Goal: Task Accomplishment & Management: Manage account settings

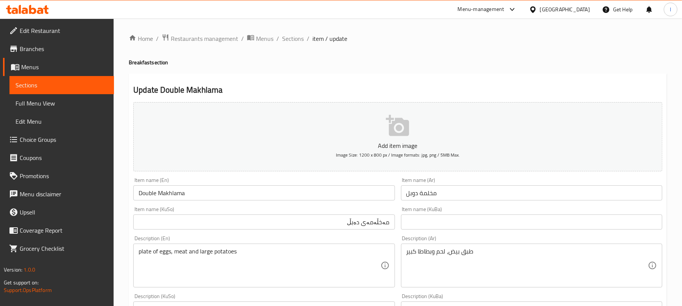
click at [38, 6] on icon at bounding box center [27, 9] width 43 height 9
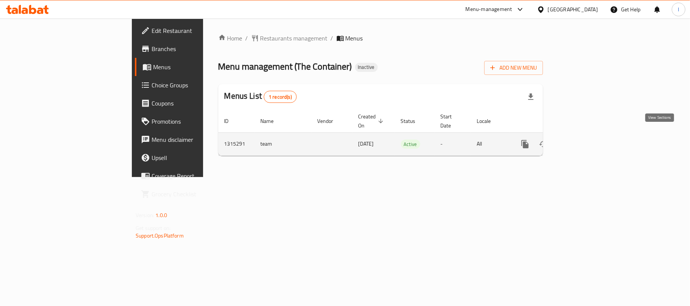
click at [584, 140] on icon "enhanced table" at bounding box center [579, 144] width 9 height 9
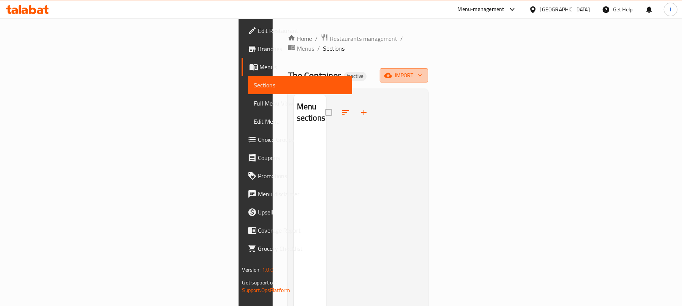
click at [422, 71] on span "import" at bounding box center [404, 75] width 36 height 9
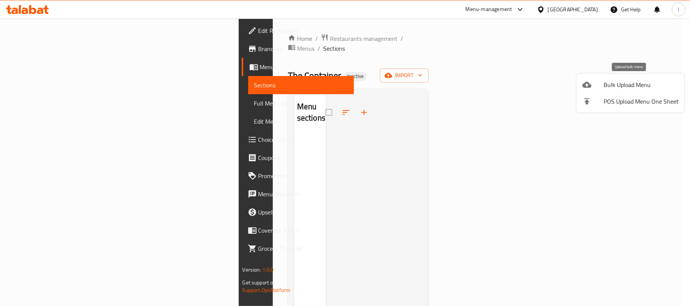
click at [615, 80] on span "Bulk Upload Menu" at bounding box center [640, 84] width 75 height 9
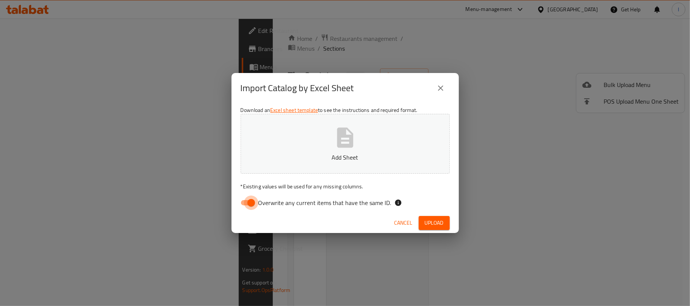
drag, startPoint x: 248, startPoint y: 205, endPoint x: 280, endPoint y: 172, distance: 46.1
click at [247, 205] on input "Overwrite any current items that have the same ID." at bounding box center [251, 203] width 43 height 14
checkbox input "false"
click at [338, 141] on icon "button" at bounding box center [345, 138] width 16 height 20
click at [446, 227] on button "Upload" at bounding box center [434, 223] width 31 height 14
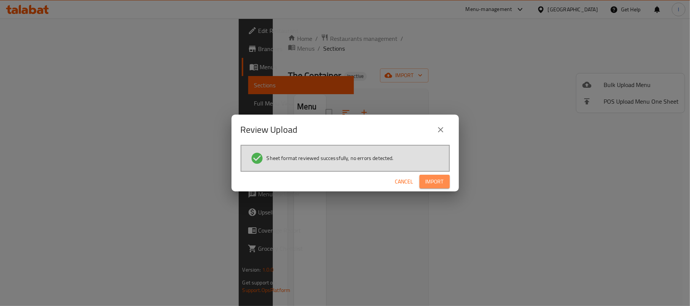
click at [445, 182] on button "Import" at bounding box center [434, 182] width 30 height 14
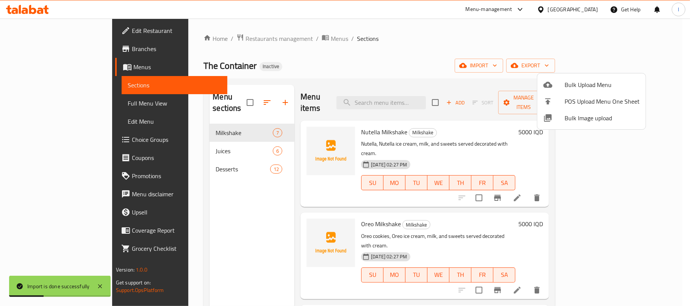
click at [385, 52] on div at bounding box center [345, 153] width 690 height 306
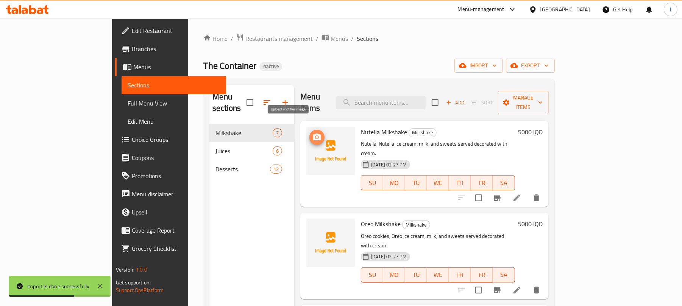
click at [309, 133] on span "upload picture" at bounding box center [316, 137] width 15 height 9
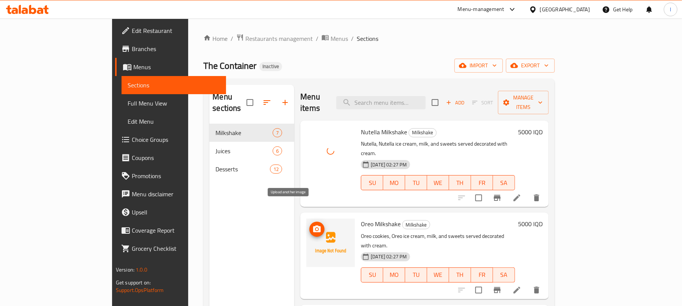
click at [309, 225] on span "upload picture" at bounding box center [316, 229] width 15 height 9
click at [313, 226] on icon "upload picture" at bounding box center [317, 229] width 8 height 7
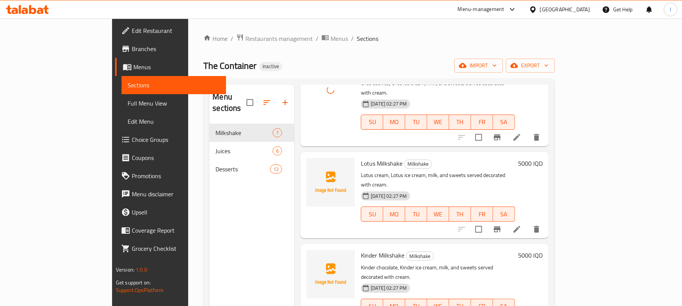
scroll to position [169, 0]
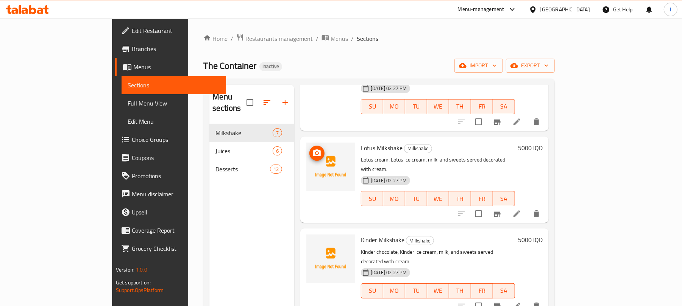
click at [309, 149] on span "upload picture" at bounding box center [316, 153] width 15 height 9
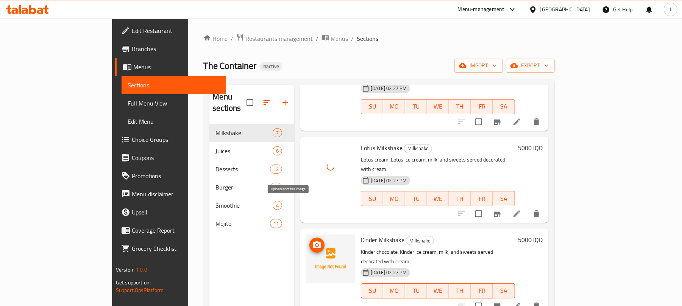
click at [312, 241] on icon "upload picture" at bounding box center [316, 245] width 9 height 9
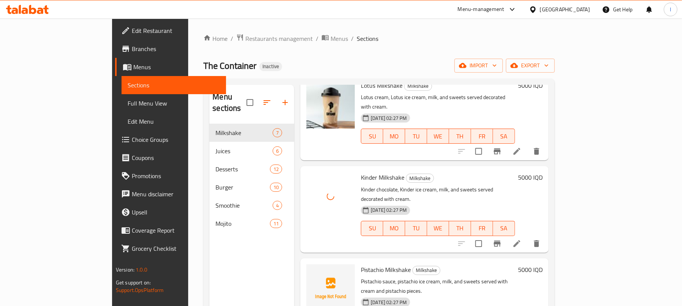
scroll to position [291, 0]
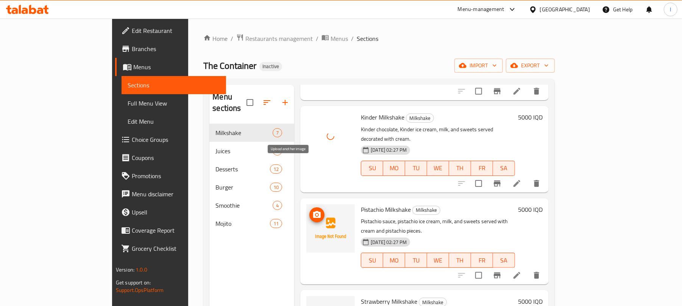
click at [312, 211] on icon "upload picture" at bounding box center [316, 215] width 9 height 9
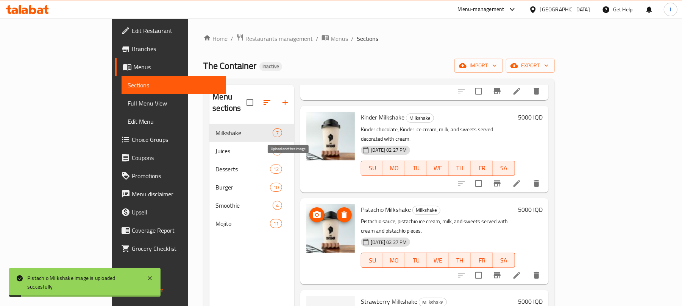
click at [313, 211] on icon "upload picture" at bounding box center [317, 214] width 8 height 7
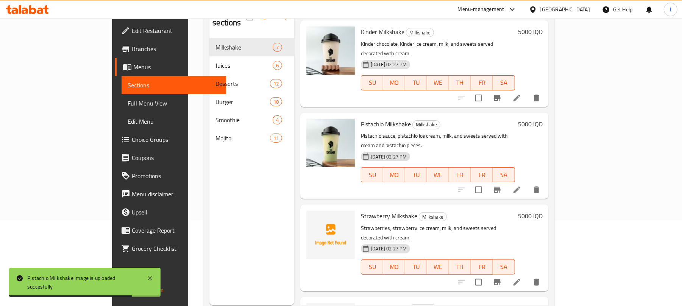
scroll to position [106, 0]
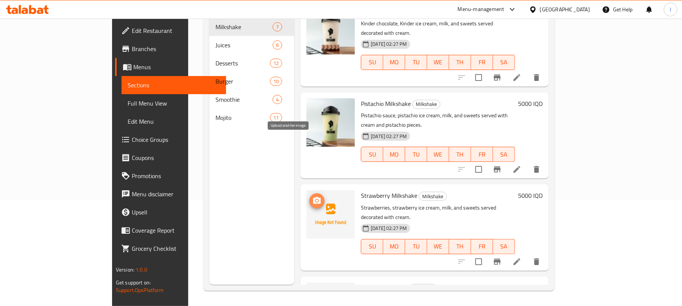
click at [312, 197] on icon "upload picture" at bounding box center [316, 201] width 9 height 9
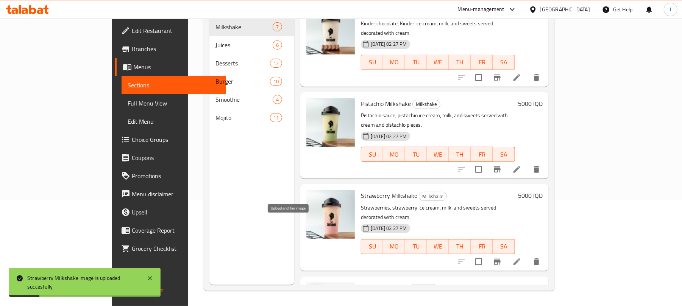
click at [313, 290] on icon "upload picture" at bounding box center [317, 293] width 8 height 7
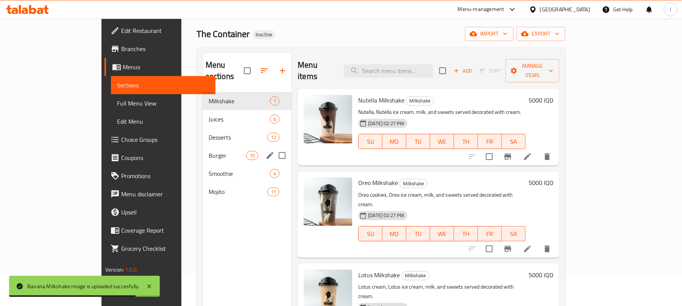
scroll to position [0, 0]
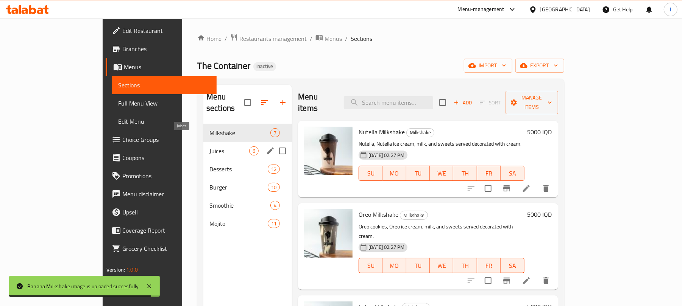
click at [209, 147] on span "Juices" at bounding box center [229, 151] width 40 height 9
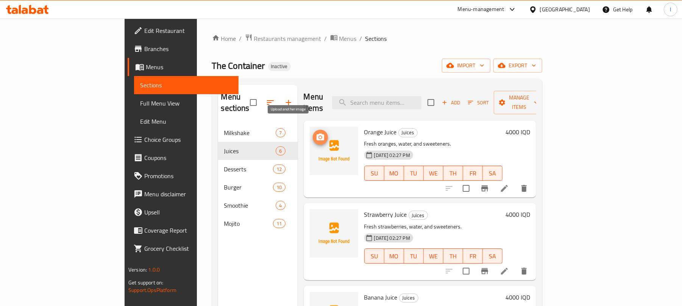
click at [316, 133] on icon "upload picture" at bounding box center [320, 137] width 9 height 9
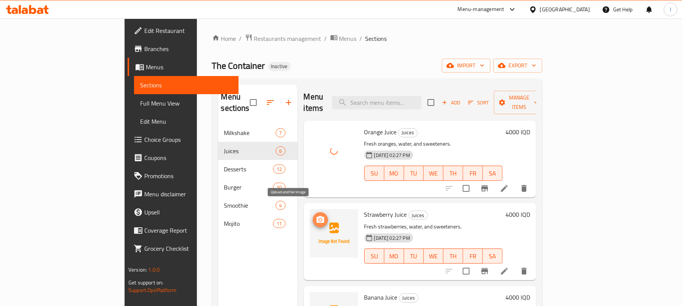
click at [316, 215] on icon "upload picture" at bounding box center [320, 219] width 9 height 9
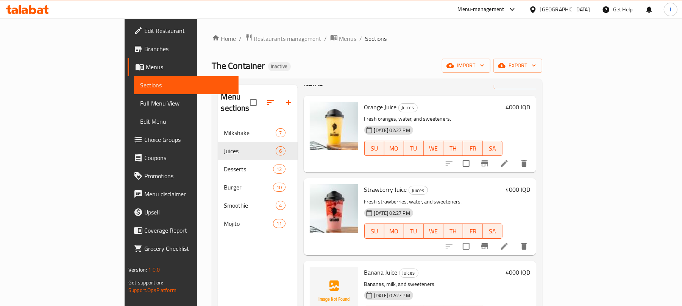
scroll to position [23, 0]
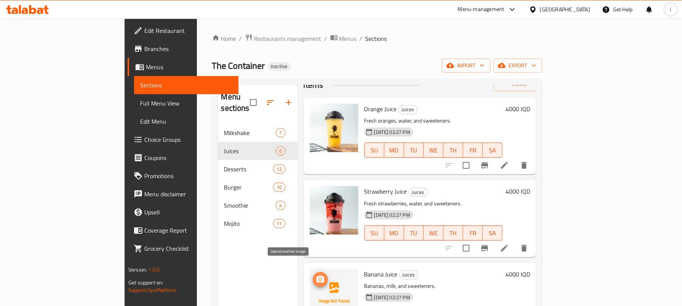
click at [317, 276] on icon "upload picture" at bounding box center [321, 279] width 8 height 7
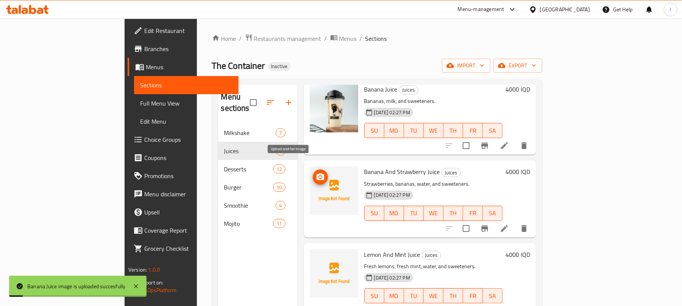
click at [313, 173] on span "upload picture" at bounding box center [320, 177] width 15 height 9
click at [319, 176] on circle "upload picture" at bounding box center [320, 177] width 2 height 2
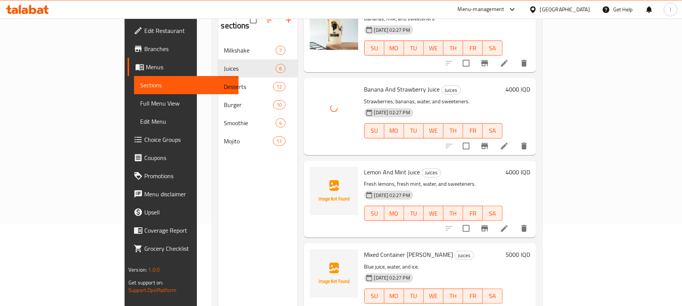
scroll to position [106, 0]
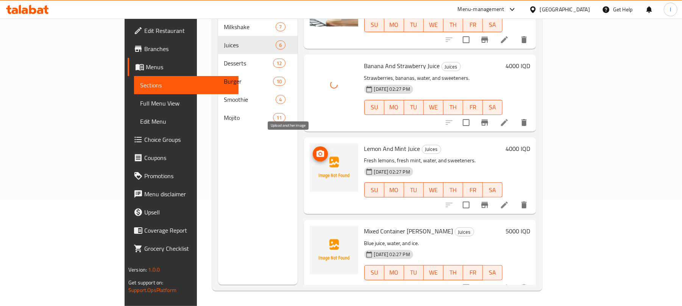
click at [316, 150] on icon "upload picture" at bounding box center [320, 154] width 9 height 9
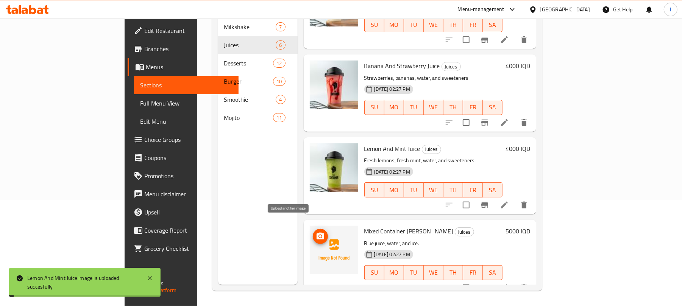
click at [317, 233] on icon "upload picture" at bounding box center [321, 236] width 8 height 7
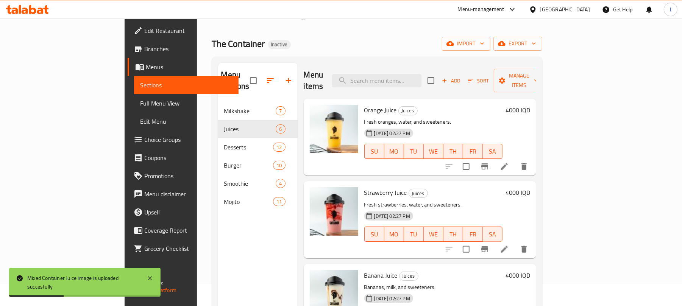
scroll to position [0, 0]
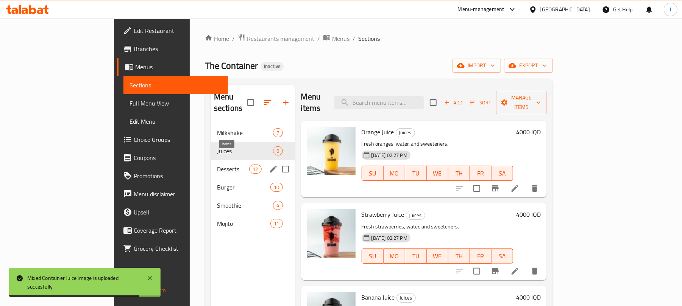
click at [250, 166] on span "12" at bounding box center [255, 169] width 11 height 7
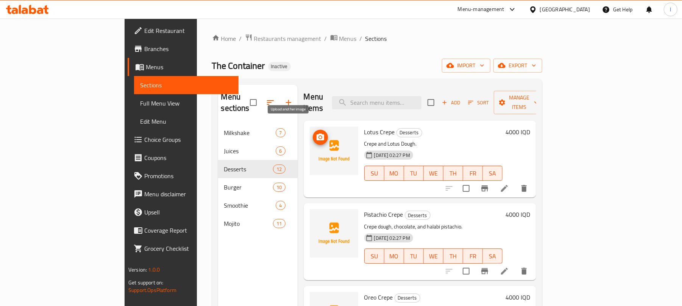
click at [317, 134] on icon "upload picture" at bounding box center [321, 137] width 8 height 7
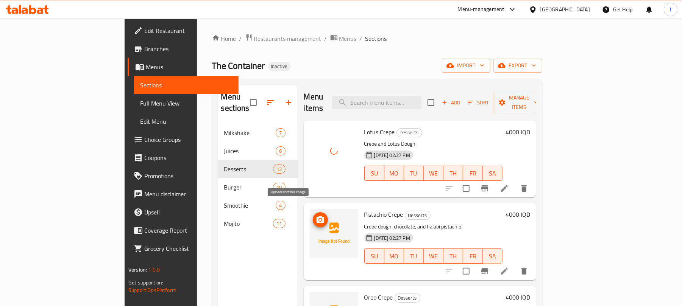
click at [313, 215] on span "upload picture" at bounding box center [320, 219] width 15 height 9
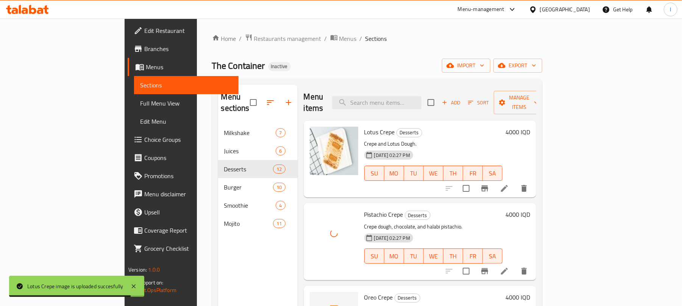
scroll to position [185, 0]
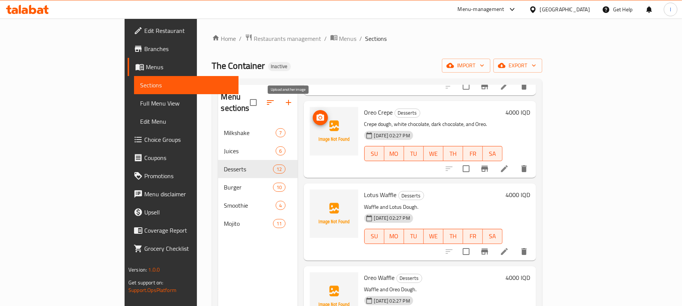
click at [316, 113] on icon "upload picture" at bounding box center [320, 117] width 9 height 9
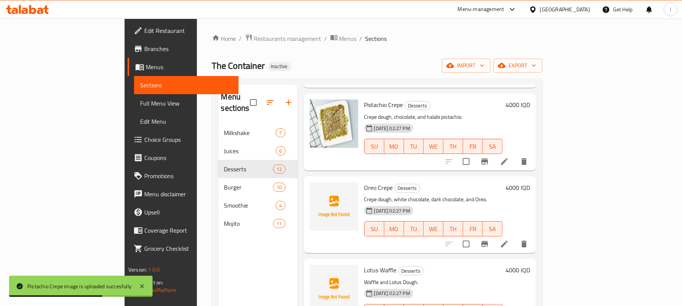
scroll to position [156, 0]
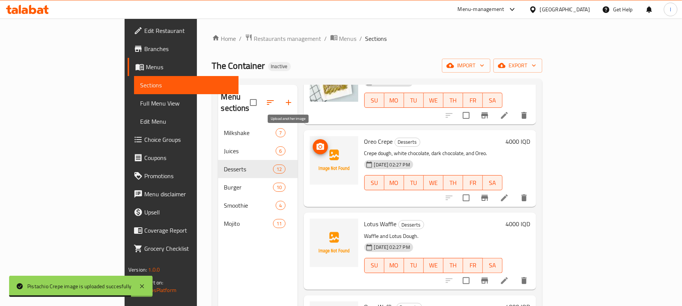
click at [317, 143] on icon "upload picture" at bounding box center [321, 146] width 8 height 7
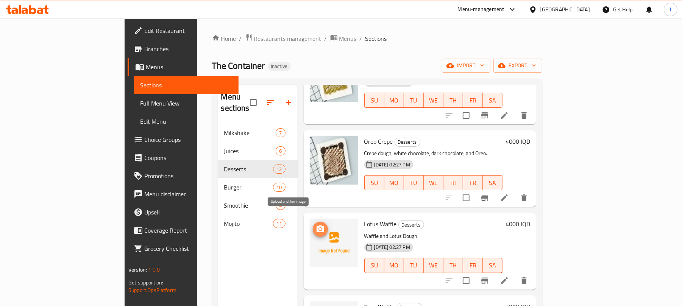
click at [313, 225] on span "upload picture" at bounding box center [320, 229] width 15 height 9
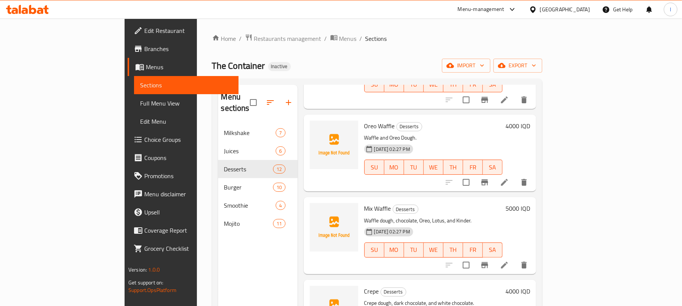
scroll to position [341, 0]
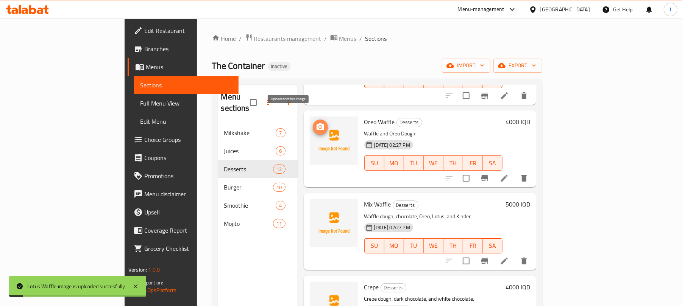
click at [317, 123] on icon "upload picture" at bounding box center [321, 126] width 8 height 7
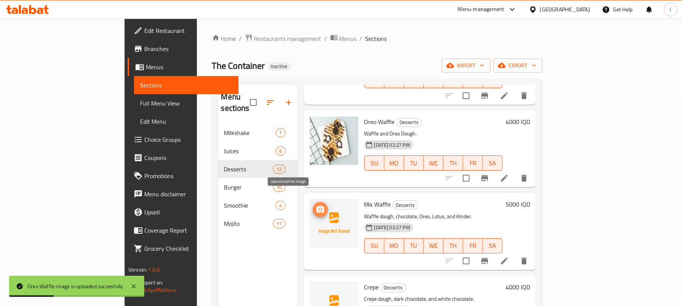
click at [316, 205] on icon "upload picture" at bounding box center [320, 209] width 9 height 9
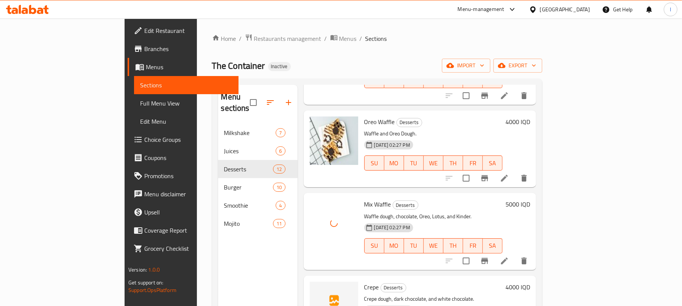
scroll to position [526, 0]
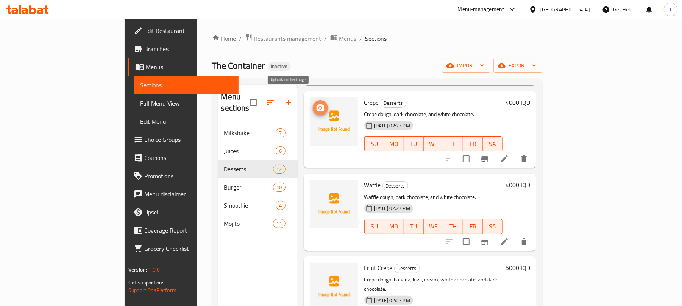
click at [317, 104] on icon "upload picture" at bounding box center [321, 107] width 8 height 7
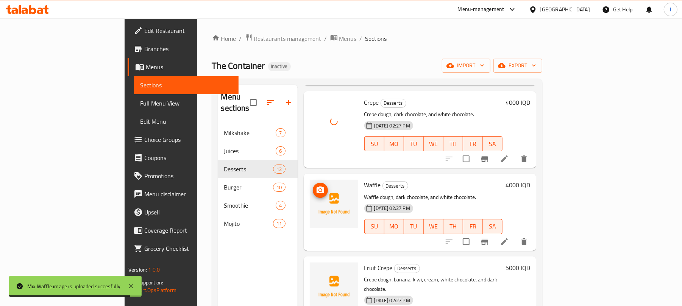
click at [316, 186] on icon "upload picture" at bounding box center [320, 190] width 9 height 9
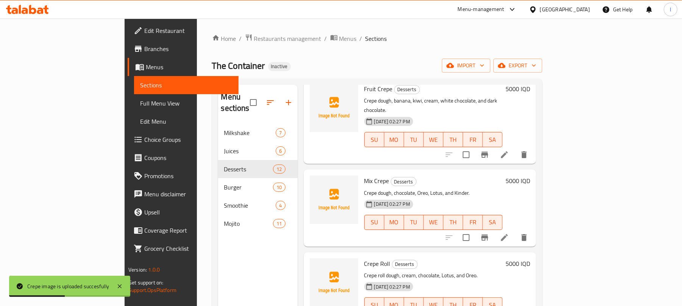
scroll to position [520, 0]
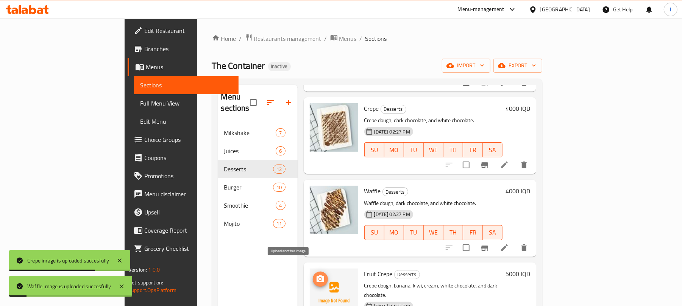
click at [316, 275] on icon "upload picture" at bounding box center [320, 279] width 9 height 9
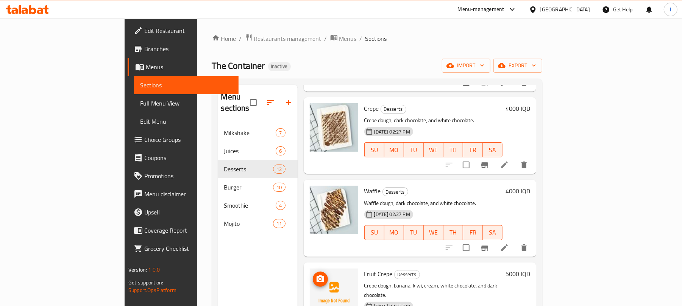
click at [317, 276] on icon "upload picture" at bounding box center [321, 279] width 8 height 7
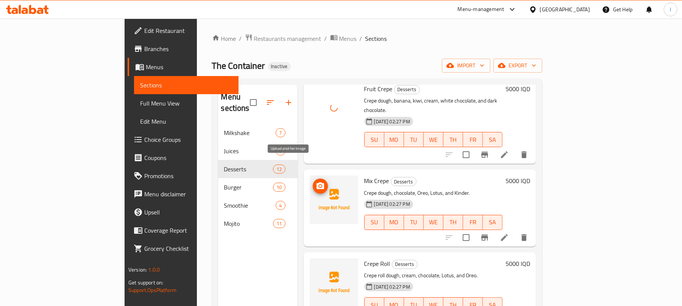
click at [317, 183] on icon "upload picture" at bounding box center [321, 186] width 8 height 7
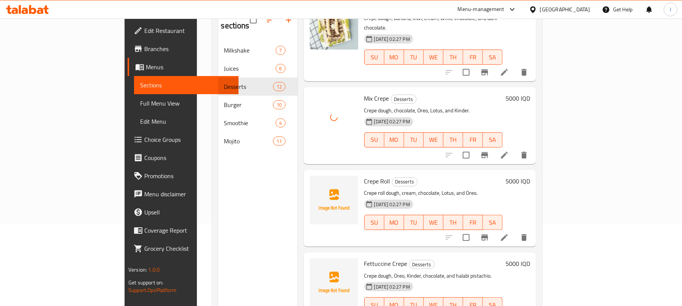
scroll to position [106, 0]
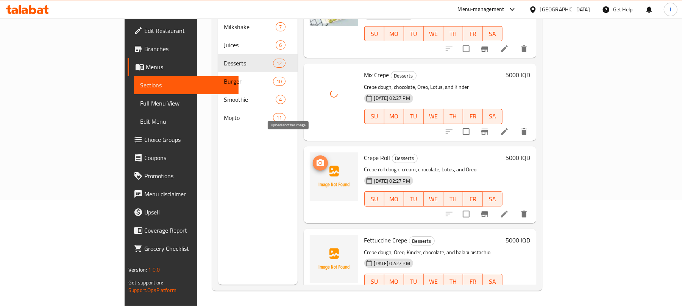
click at [319, 162] on circle "upload picture" at bounding box center [320, 163] width 2 height 2
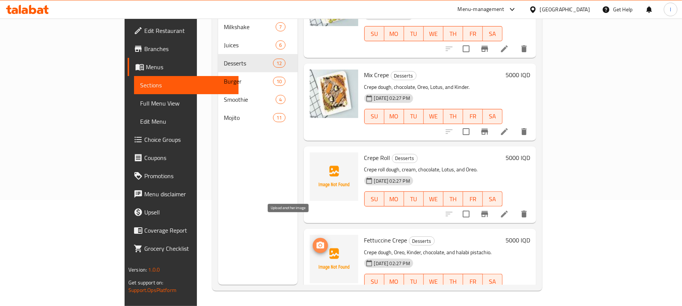
click at [317, 242] on icon "upload picture" at bounding box center [321, 245] width 8 height 7
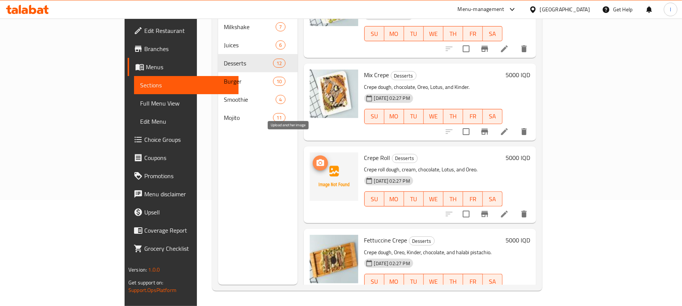
click at [317, 159] on icon "upload picture" at bounding box center [321, 162] width 8 height 7
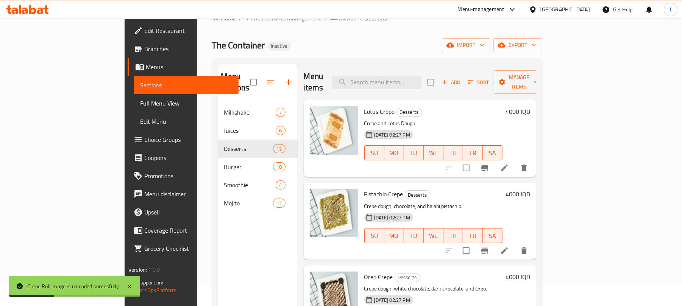
scroll to position [0, 0]
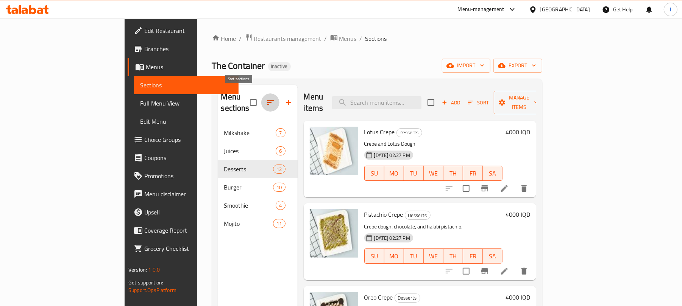
click at [266, 98] on icon "button" at bounding box center [270, 102] width 9 height 9
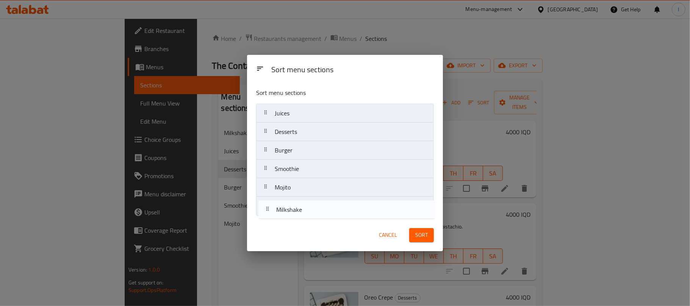
drag, startPoint x: 292, startPoint y: 117, endPoint x: 293, endPoint y: 147, distance: 29.9
click at [294, 211] on nav "Milkshake Juices Desserts Burger Smoothie Mojito" at bounding box center [345, 160] width 178 height 112
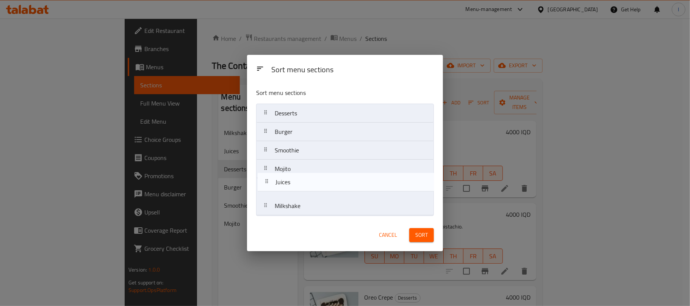
drag, startPoint x: 294, startPoint y: 117, endPoint x: 295, endPoint y: 189, distance: 72.7
click at [295, 189] on nav "Juices Desserts Burger Smoothie Mojito Milkshake" at bounding box center [345, 160] width 178 height 112
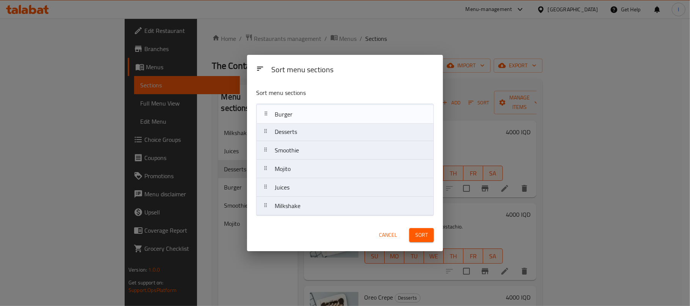
drag, startPoint x: 295, startPoint y: 133, endPoint x: 295, endPoint y: 111, distance: 21.6
click at [295, 111] on nav "Desserts Burger Smoothie Mojito Juices Milkshake" at bounding box center [345, 160] width 178 height 112
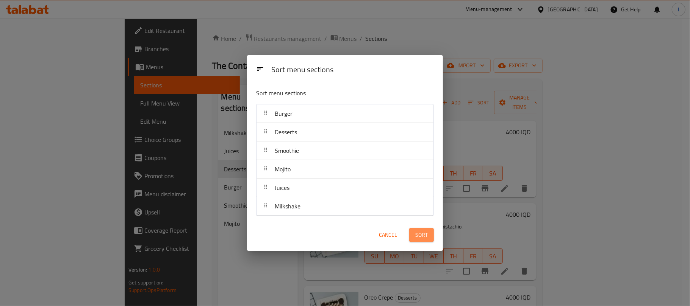
click at [420, 233] on span "Sort" at bounding box center [421, 235] width 12 height 9
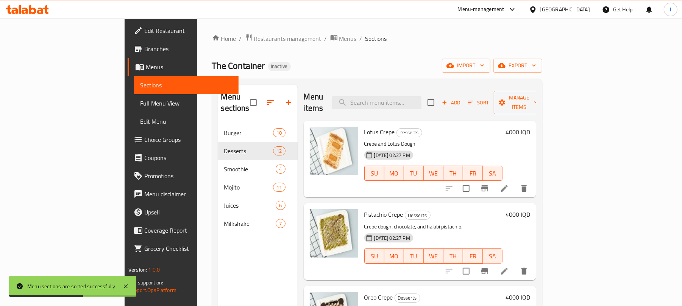
click at [140, 102] on span "Full Menu View" at bounding box center [186, 103] width 92 height 9
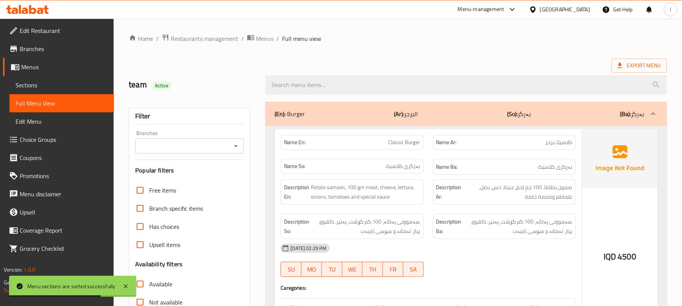
click at [235, 149] on icon "Open" at bounding box center [235, 146] width 9 height 9
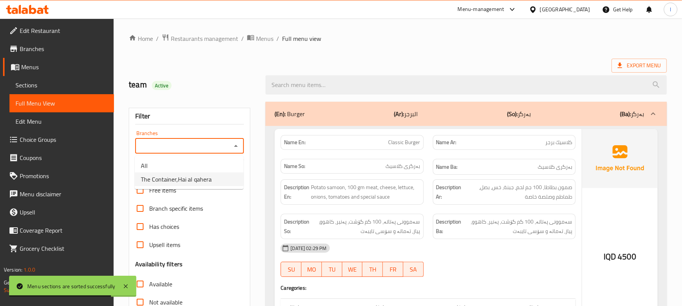
click at [208, 176] on span "The Container,Hai al qahera" at bounding box center [176, 179] width 71 height 9
type input "The Container,Hai al qahera"
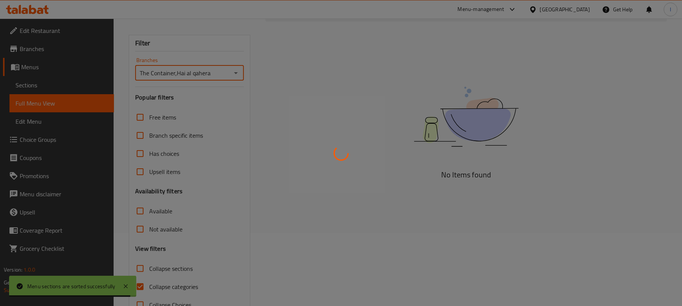
scroll to position [97, 0]
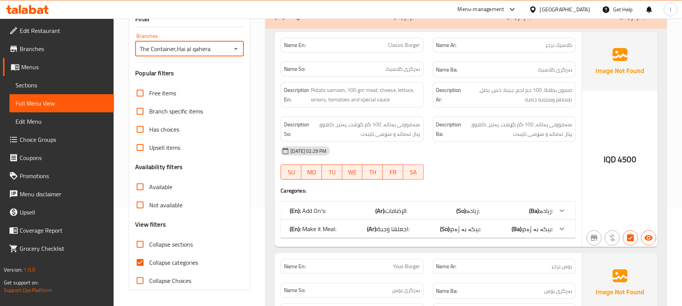
click at [138, 248] on input "Collapse sections" at bounding box center [140, 245] width 18 height 18
checkbox input "true"
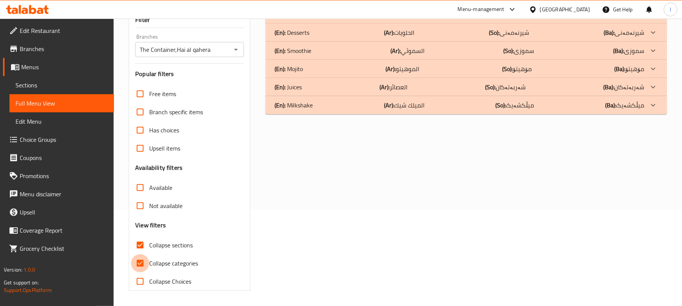
click at [143, 260] on input "Collapse categories" at bounding box center [140, 264] width 18 height 18
checkbox input "false"
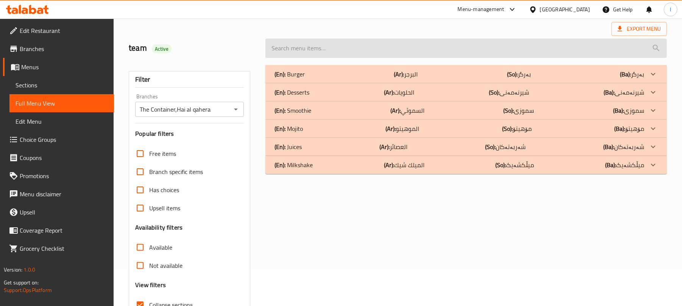
scroll to position [0, 0]
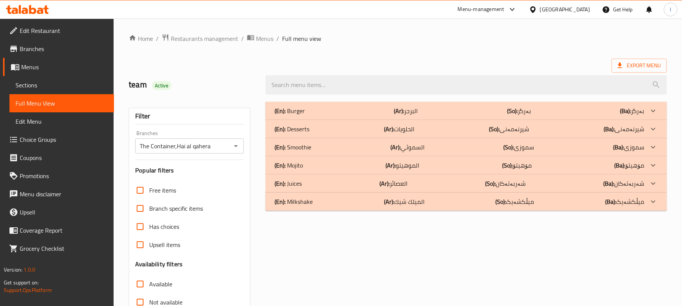
click at [313, 127] on div "(En): Desserts (Ar): الحلويات (So): شیرنەمەنی (Ba): شیرنەمەنی" at bounding box center [460, 129] width 370 height 9
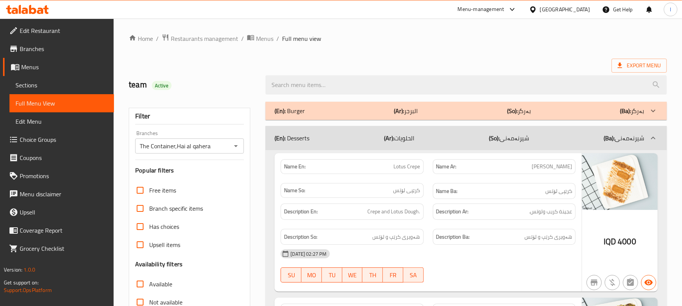
click at [398, 143] on p "(Ar): الحلويات" at bounding box center [399, 138] width 30 height 9
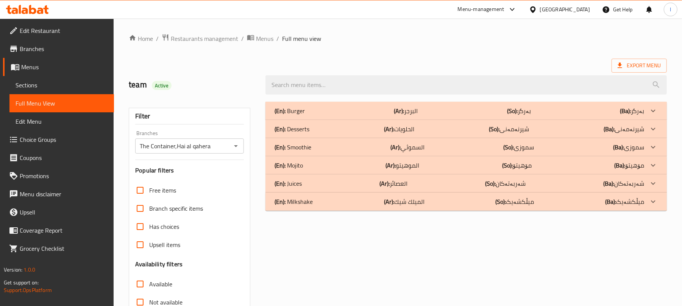
click at [311, 203] on p "(En): Milkshake" at bounding box center [294, 201] width 38 height 9
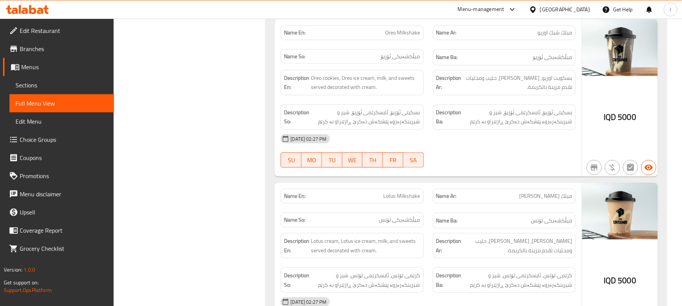
scroll to position [555, 0]
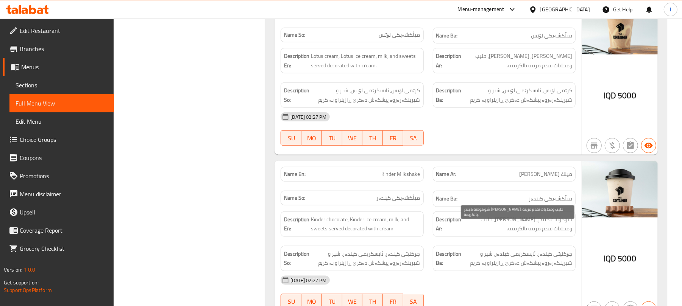
drag, startPoint x: 488, startPoint y: 225, endPoint x: 465, endPoint y: 232, distance: 24.0
click at [465, 232] on span "شوكولاتة كيندر, ايس كريم كيندر, حليب ومحليات تقدم مزينة بالكريمة." at bounding box center [517, 224] width 109 height 19
copy span "ومحليات تقدم مزينة بالكريمة."
click at [617, 241] on div "IQD 5000" at bounding box center [620, 240] width 76 height 158
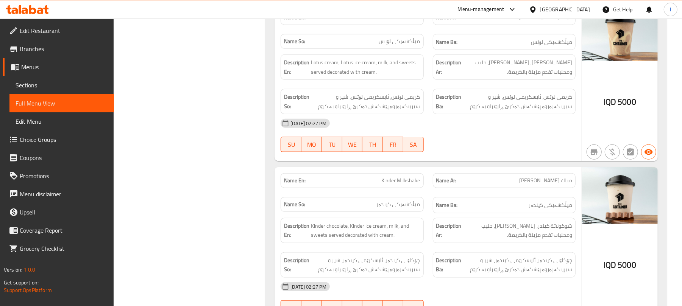
scroll to position [0, 0]
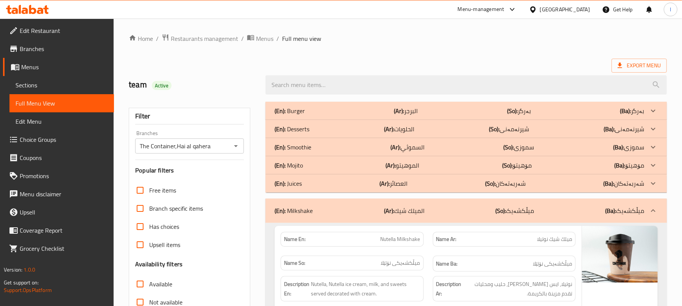
click at [535, 176] on div "(En): Juices (Ar): العصائر (So): شەربەتەکان (Ba): شەربەتەکان" at bounding box center [465, 184] width 401 height 18
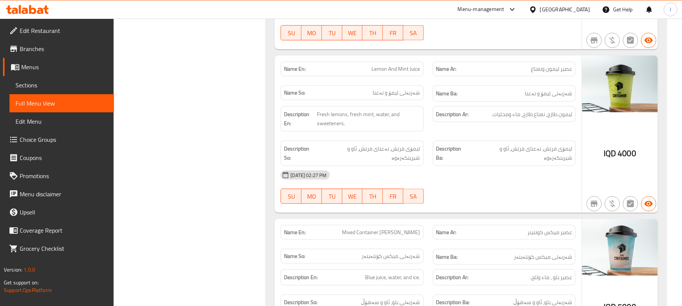
scroll to position [926, 0]
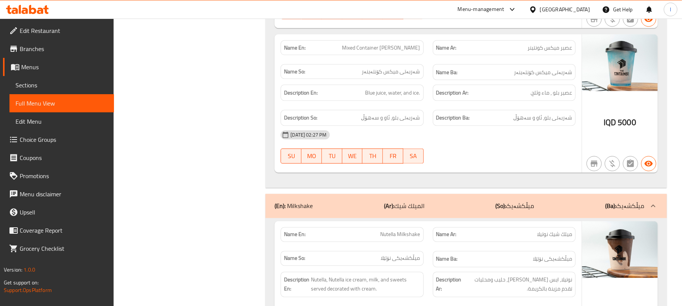
click at [23, 81] on span "Sections" at bounding box center [62, 85] width 92 height 9
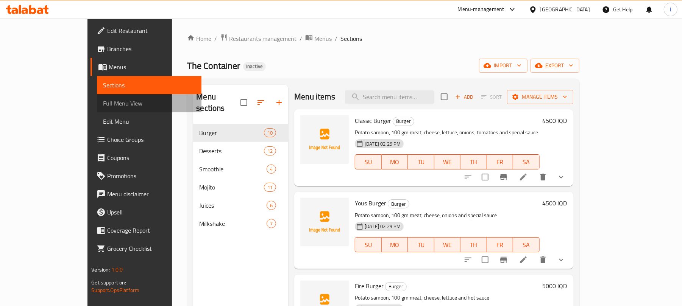
click at [103, 99] on span "Full Menu View" at bounding box center [149, 103] width 92 height 9
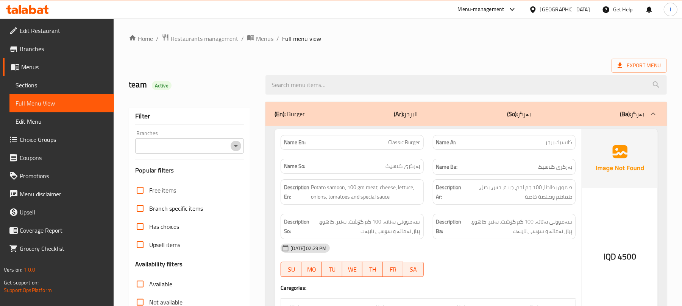
click at [236, 148] on icon "Open" at bounding box center [235, 146] width 9 height 9
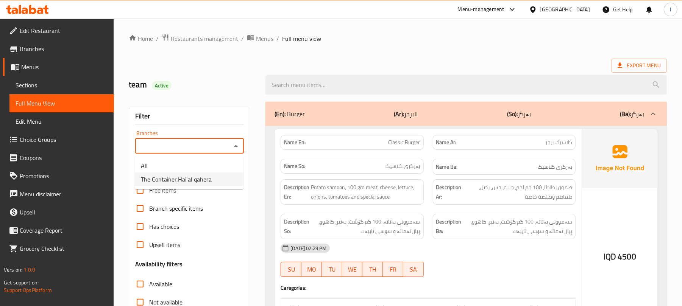
click at [167, 186] on li "The Container,Hai al qahera" at bounding box center [189, 180] width 109 height 14
type input "The Container,Hai al qahera"
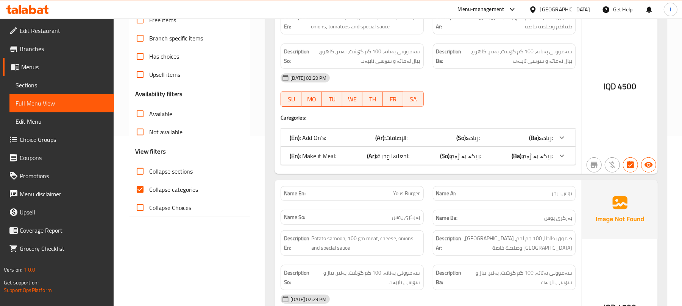
scroll to position [185, 0]
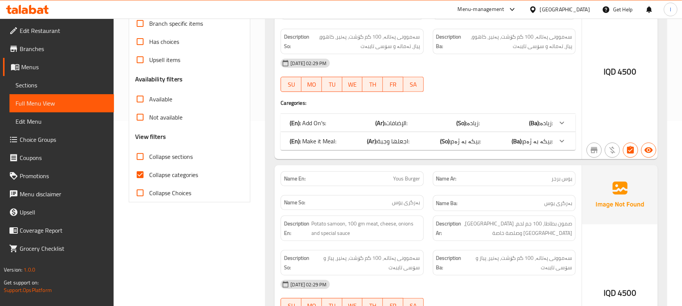
click at [144, 161] on input "Collapse sections" at bounding box center [140, 157] width 18 height 18
checkbox input "true"
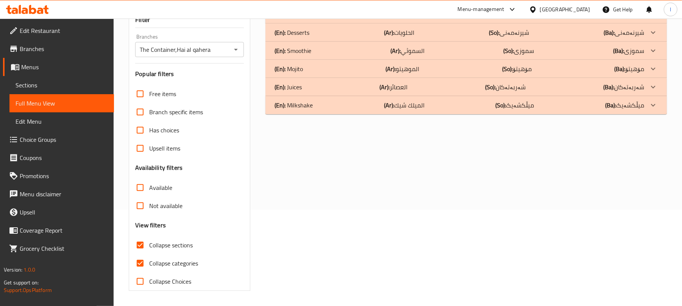
scroll to position [97, 0]
click at [140, 267] on input "Collapse categories" at bounding box center [140, 264] width 18 height 18
checkbox input "false"
click at [325, 101] on div "(En): Milkshake (Ar): الميلك شيك (So): میڵکشەیک (Ba): میڵکشەیک" at bounding box center [460, 105] width 370 height 9
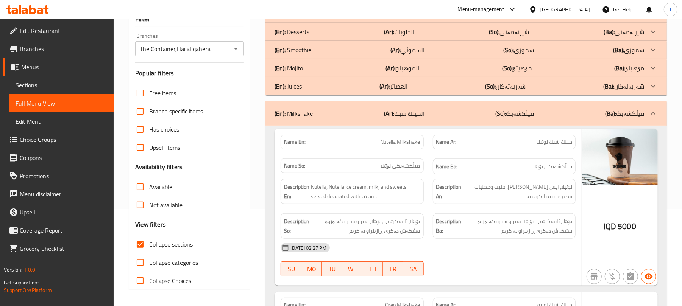
click at [325, 86] on div "(En): Juices (Ar): العصائر (So): شەربەتەکان (Ba): شەربەتەکان" at bounding box center [460, 86] width 370 height 9
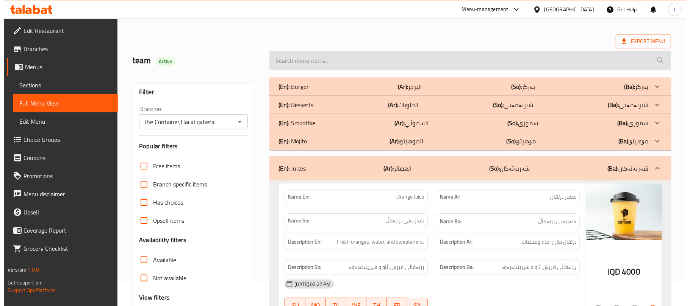
scroll to position [0, 0]
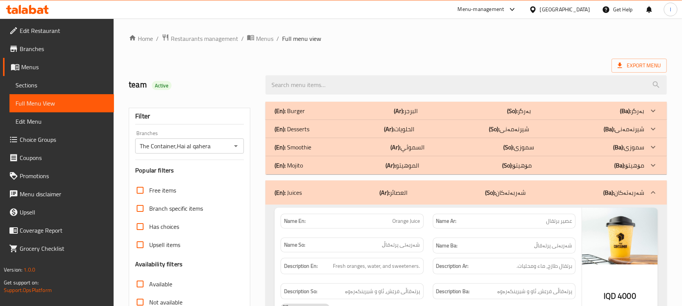
click at [329, 129] on div "(En): Desserts (Ar): الحلويات (So): شیرنەمەنی (Ba): شیرنەمەنی" at bounding box center [460, 129] width 370 height 9
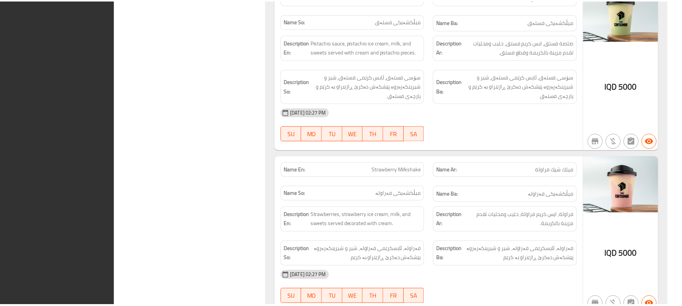
scroll to position [3906, 0]
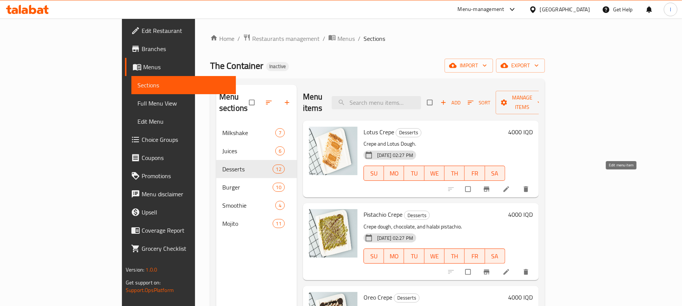
click at [510, 186] on icon at bounding box center [507, 190] width 8 height 8
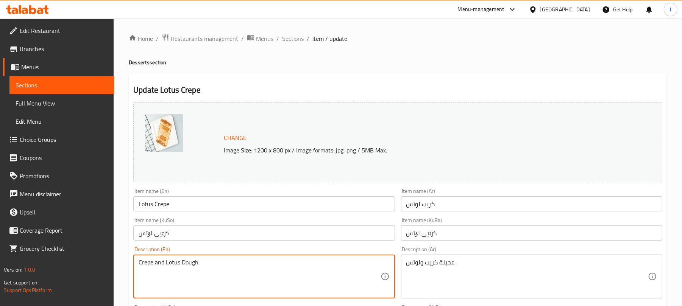
drag, startPoint x: 181, startPoint y: 264, endPoint x: 196, endPoint y: 263, distance: 15.2
click at [151, 265] on textarea "Crepe and Lotus." at bounding box center [260, 277] width 242 height 36
click at [152, 262] on textarea "Crepe and Lotus." at bounding box center [260, 277] width 242 height 36
paste textarea "Dough"
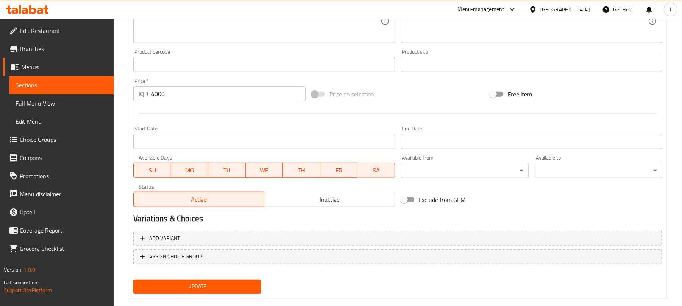
scroll to position [326, 0]
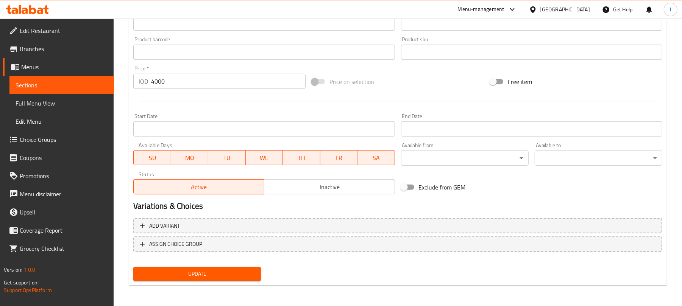
type textarea "Crepe Dough and Lotus."
click at [208, 278] on span "Update" at bounding box center [197, 274] width 116 height 9
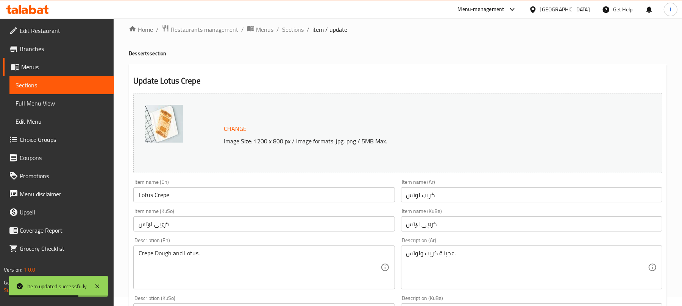
scroll to position [0, 0]
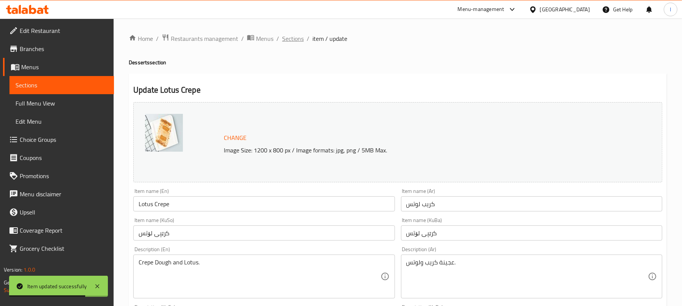
click at [296, 34] on span "Sections" at bounding box center [293, 38] width 22 height 9
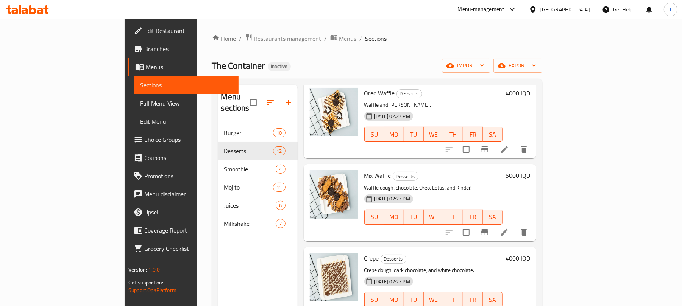
scroll to position [185, 0]
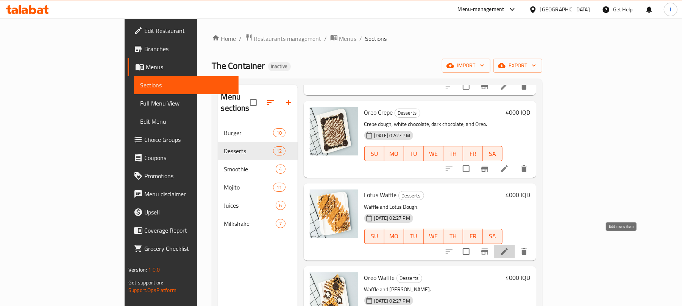
click at [509, 247] on icon at bounding box center [504, 251] width 9 height 9
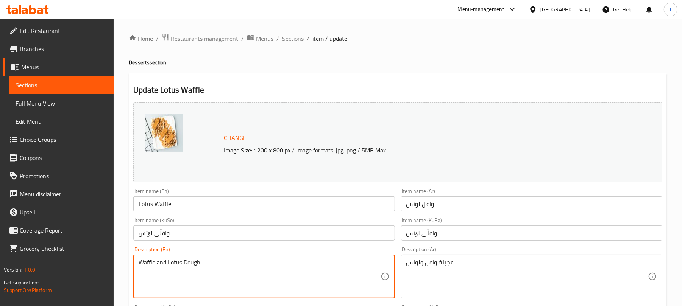
drag, startPoint x: 184, startPoint y: 262, endPoint x: 200, endPoint y: 262, distance: 15.9
click at [155, 259] on textarea "Waffle and Lotus." at bounding box center [260, 277] width 242 height 36
paste textarea "Dough"
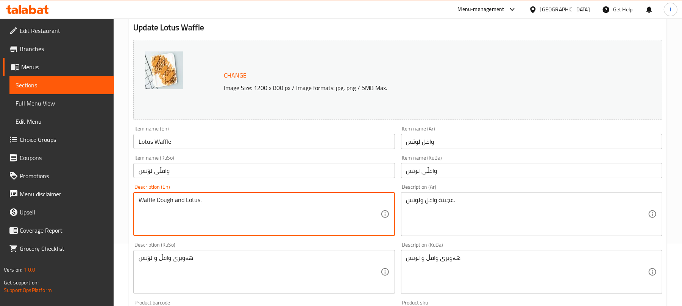
scroll to position [326, 0]
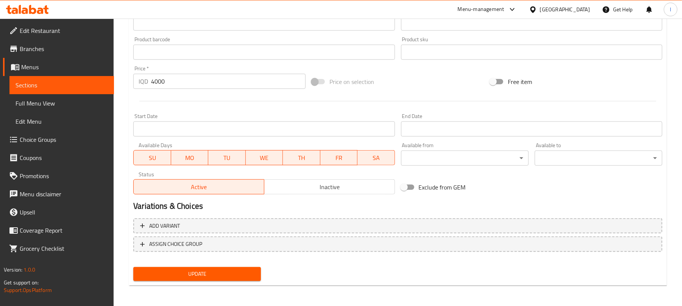
type textarea "Waffle Dough and Lotus."
click at [201, 274] on span "Update" at bounding box center [197, 274] width 116 height 9
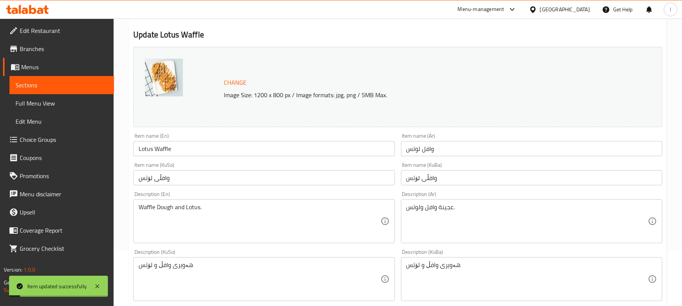
scroll to position [0, 0]
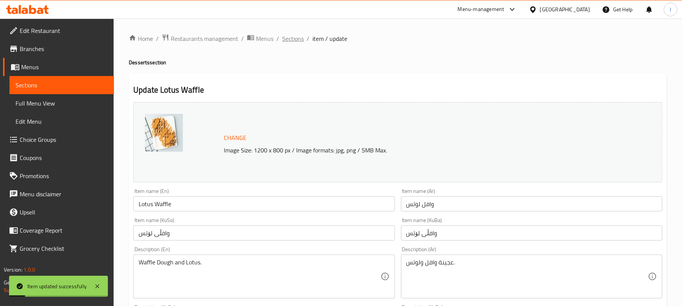
click at [296, 38] on span "Sections" at bounding box center [293, 38] width 22 height 9
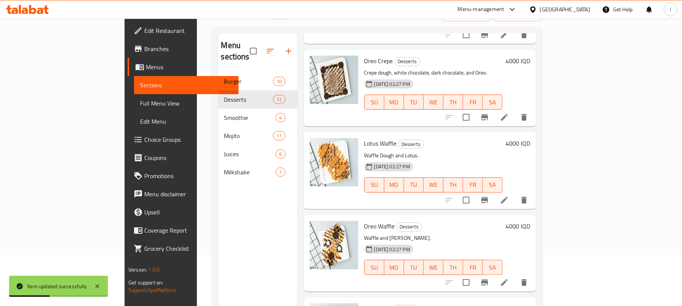
scroll to position [70, 0]
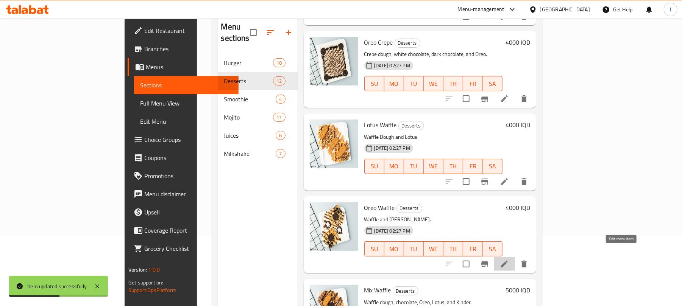
click at [508, 261] on icon at bounding box center [504, 264] width 7 height 7
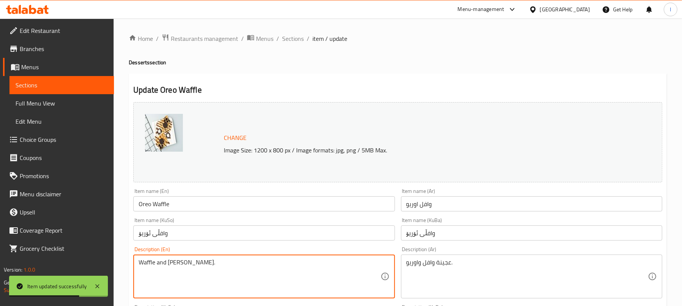
drag, startPoint x: 182, startPoint y: 261, endPoint x: 229, endPoint y: 261, distance: 47.0
click at [156, 264] on textarea "Waffle and Oreo" at bounding box center [260, 277] width 242 height 36
paste textarea "Dough"
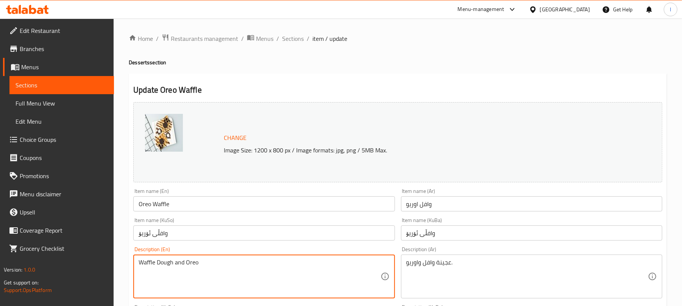
scroll to position [326, 0]
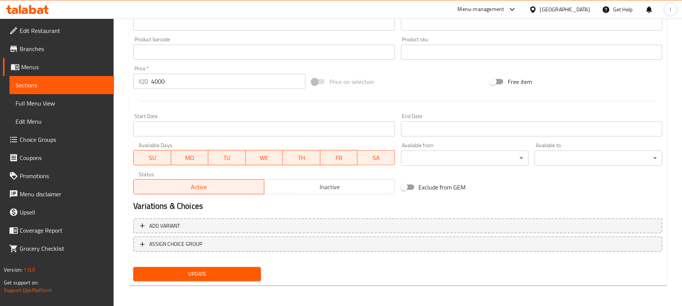
type textarea "Waffle Dough and Oreo"
click at [212, 280] on button "Update" at bounding box center [197, 274] width 128 height 14
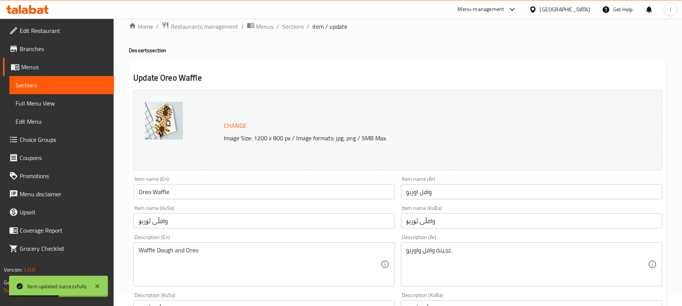
scroll to position [0, 0]
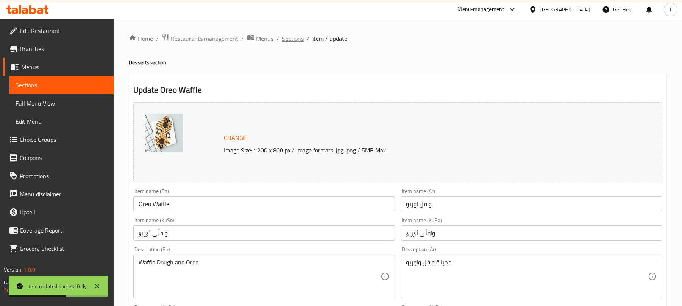
click at [298, 34] on span "Sections" at bounding box center [293, 38] width 22 height 9
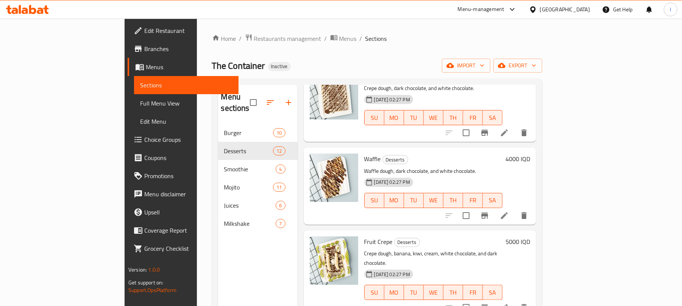
scroll to position [555, 0]
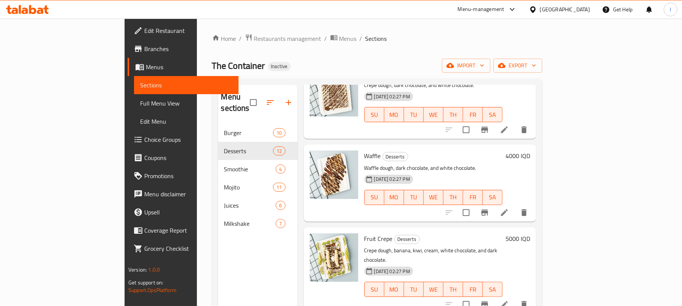
click at [509, 208] on icon at bounding box center [504, 212] width 9 height 9
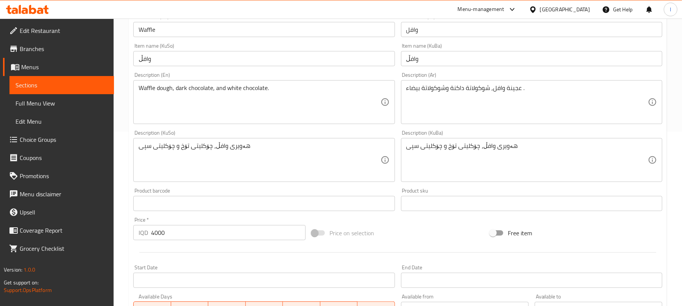
scroll to position [185, 0]
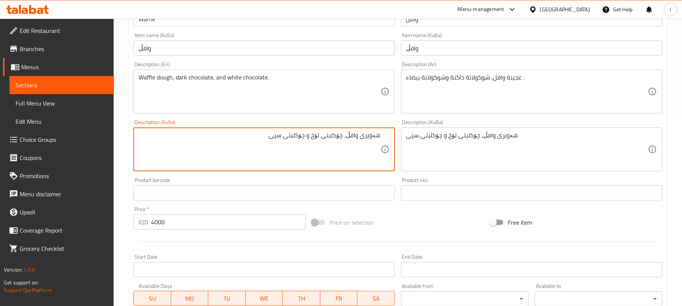
click at [332, 135] on textarea "هەویری وافڵ، چۆکلیتی تۆخ و چۆکلیتی سپی" at bounding box center [260, 150] width 242 height 36
click at [316, 144] on textarea "هەویری وافڵ، چۆکلێتی تۆخ و چۆکلیتی سپی" at bounding box center [260, 150] width 242 height 36
type textarea "هەویری وافڵ، چۆکلێتی تۆخ و چۆکلیتی سپی"
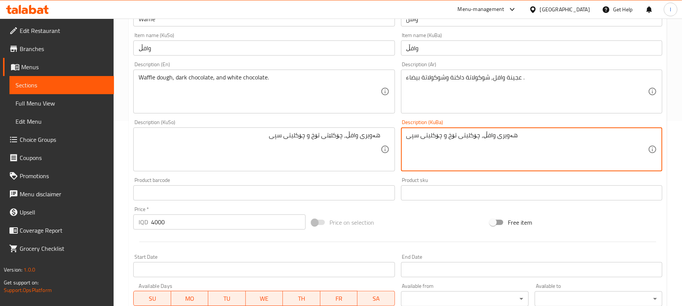
click at [415, 138] on textarea "هەویری وافڵ، چۆکلیتی تۆخ و چۆکلیتی سپی" at bounding box center [527, 150] width 242 height 36
paste textarea
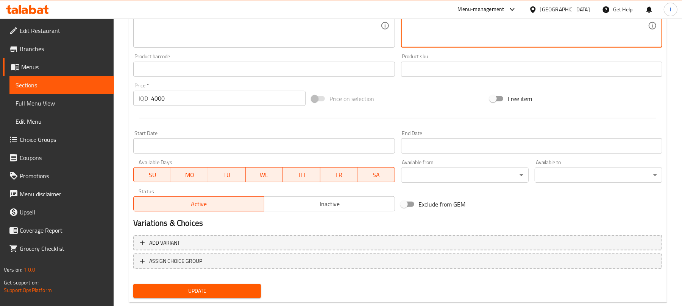
scroll to position [326, 0]
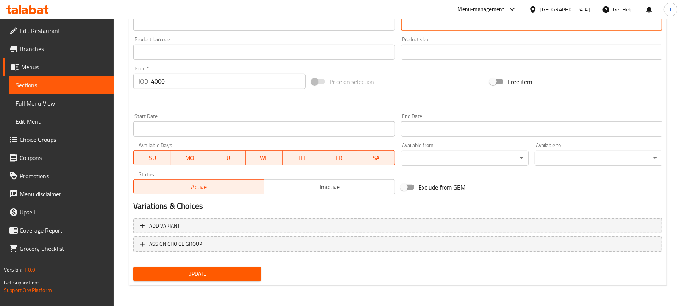
type textarea "هەویری وافڵ، چۆکلێتی تۆخ و چۆکلیتی سپی"
click at [226, 270] on span "Update" at bounding box center [197, 274] width 116 height 9
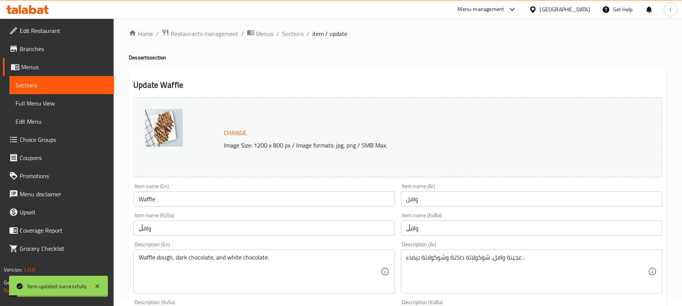
scroll to position [0, 0]
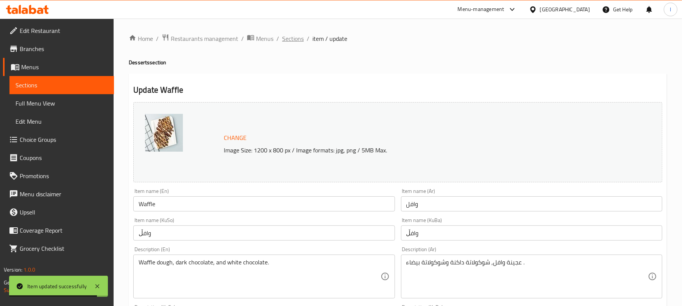
click at [282, 34] on span "Sections" at bounding box center [293, 38] width 22 height 9
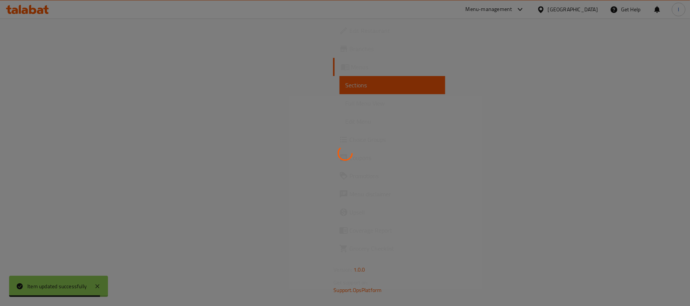
click at [285, 36] on div at bounding box center [345, 153] width 690 height 306
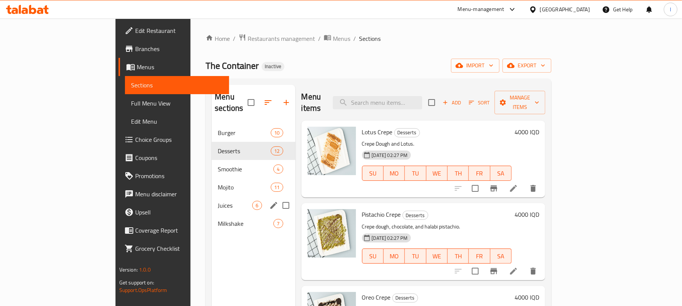
click at [212, 197] on div "Juices 6" at bounding box center [253, 206] width 83 height 18
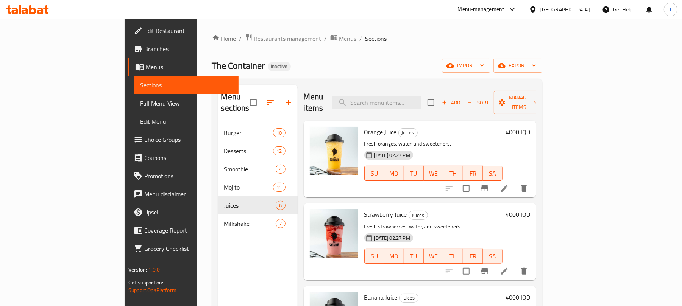
click at [515, 265] on li at bounding box center [504, 272] width 21 height 14
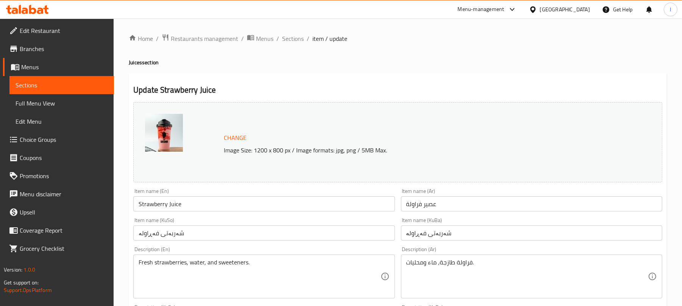
scroll to position [185, 0]
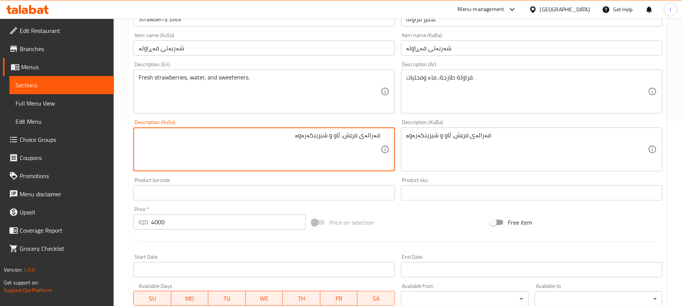
click at [370, 138] on textarea "فەرالەی فرێش، ئاو و شیرینکەرەوە" at bounding box center [260, 150] width 242 height 36
click at [332, 139] on textarea "فەراولەی فرێش، ئاو و شیرینکەرەوە" at bounding box center [260, 150] width 242 height 36
type textarea "فەراولەی فرێش، ئاو و شیرینکەرەوە"
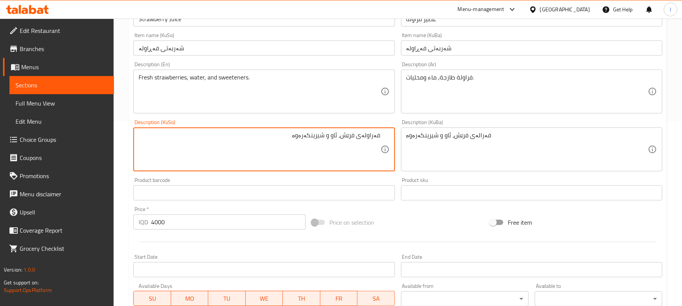
click at [443, 146] on textarea "فەرالەی فرێش، ئاو و شیرینکەرەوە" at bounding box center [527, 150] width 242 height 36
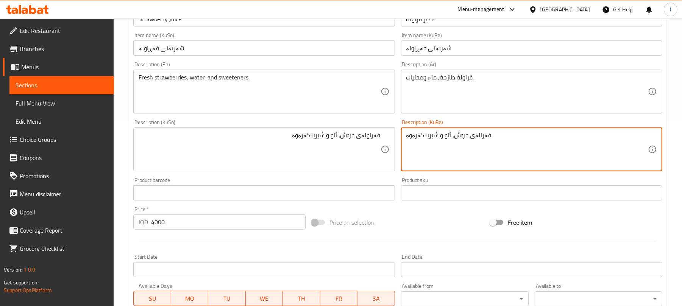
click at [443, 146] on textarea "فەرالەی فرێش، ئاو و شیرینکەرەوە" at bounding box center [527, 150] width 242 height 36
paste textarea
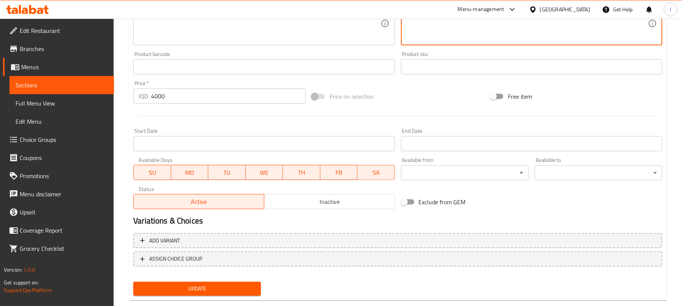
scroll to position [326, 0]
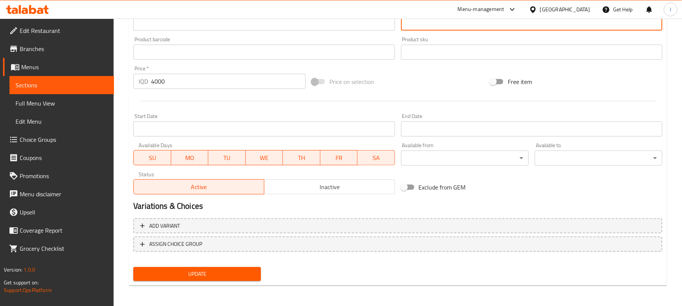
type textarea "فەراولەی فرێش، ئاو و شیرینکەرەوە"
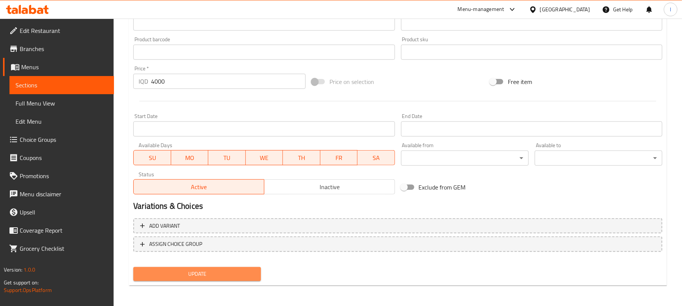
click at [239, 267] on button "Update" at bounding box center [197, 274] width 128 height 14
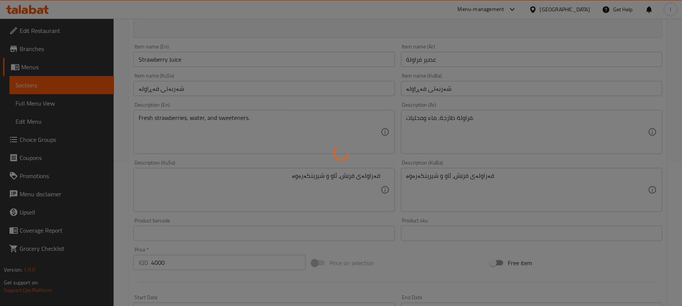
scroll to position [141, 0]
